Goal: Find specific page/section: Find specific page/section

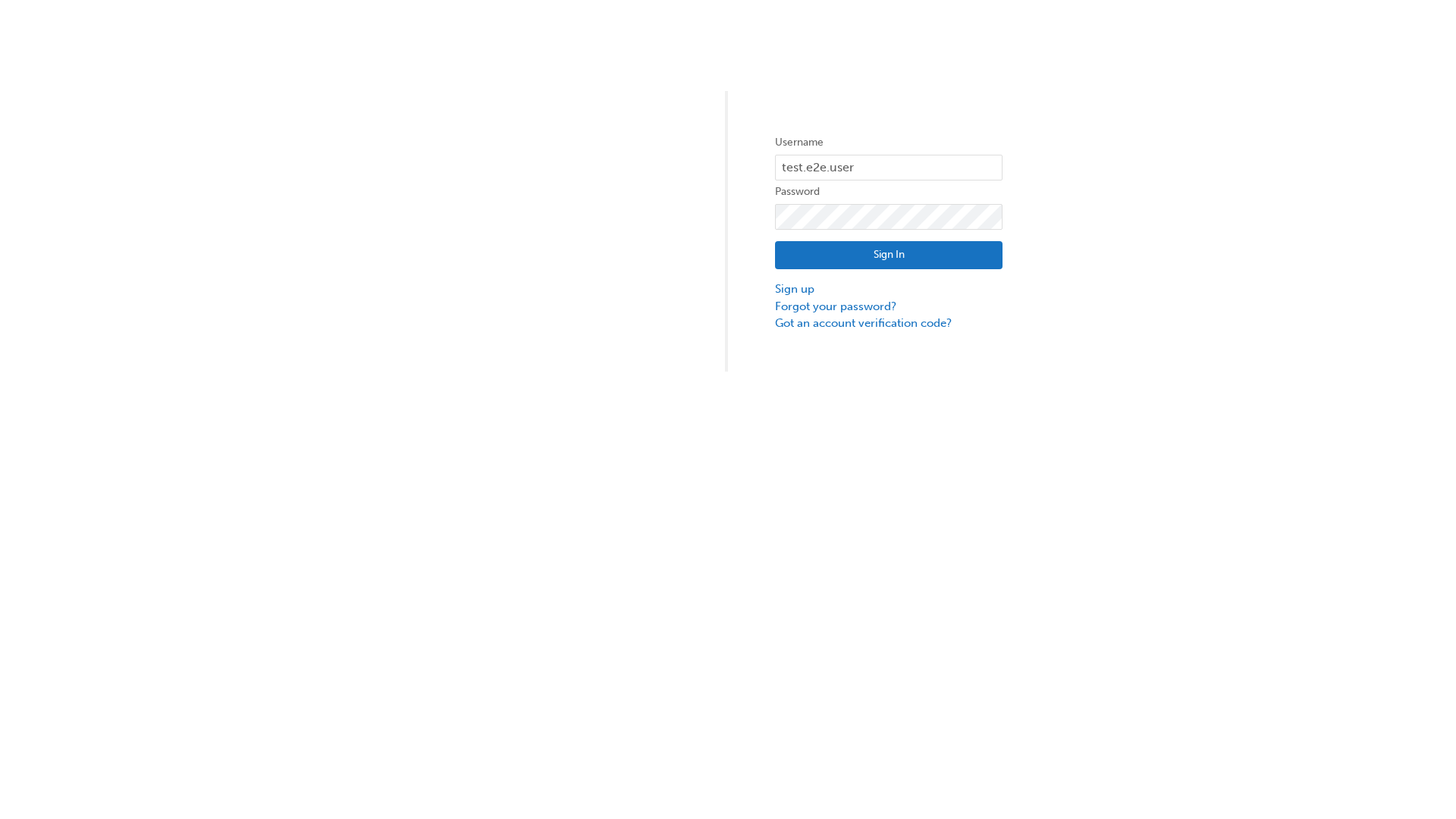
type input "test.e2e.user1"
